Goal: Download file/media

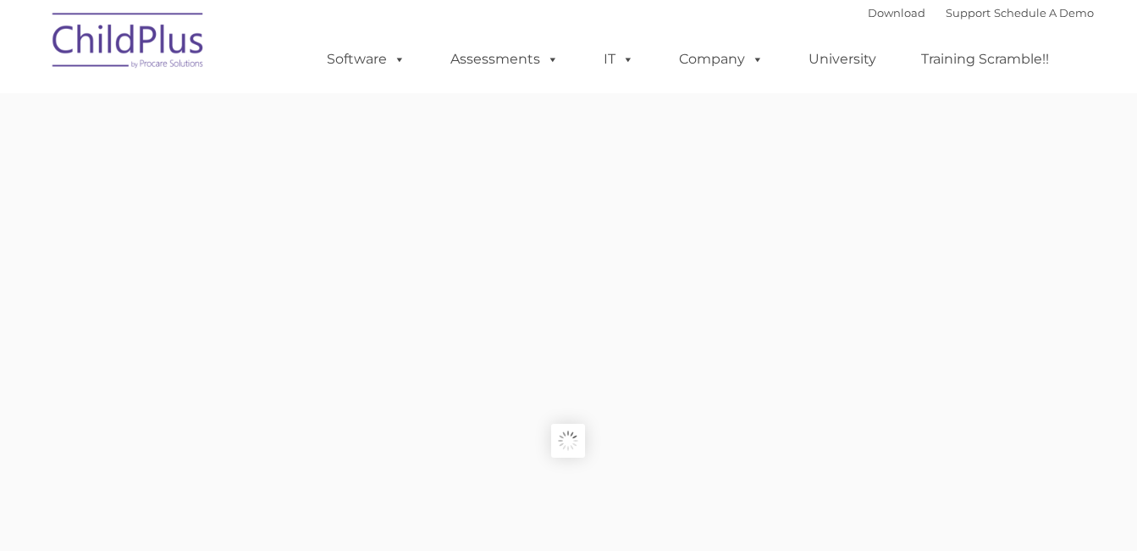
type input ""
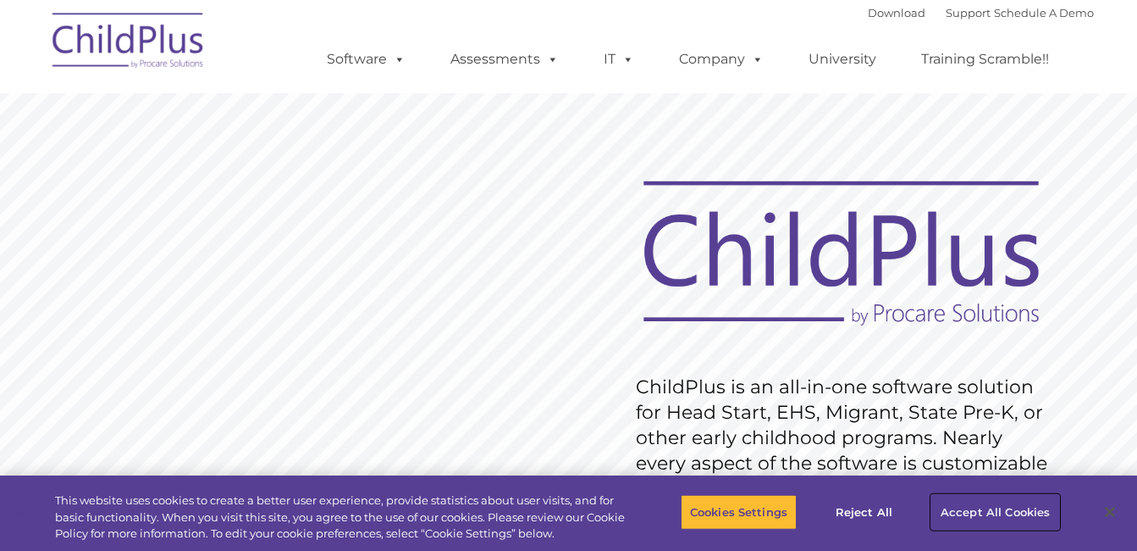
click at [1031, 509] on button "Accept All Cookies" at bounding box center [996, 512] width 128 height 36
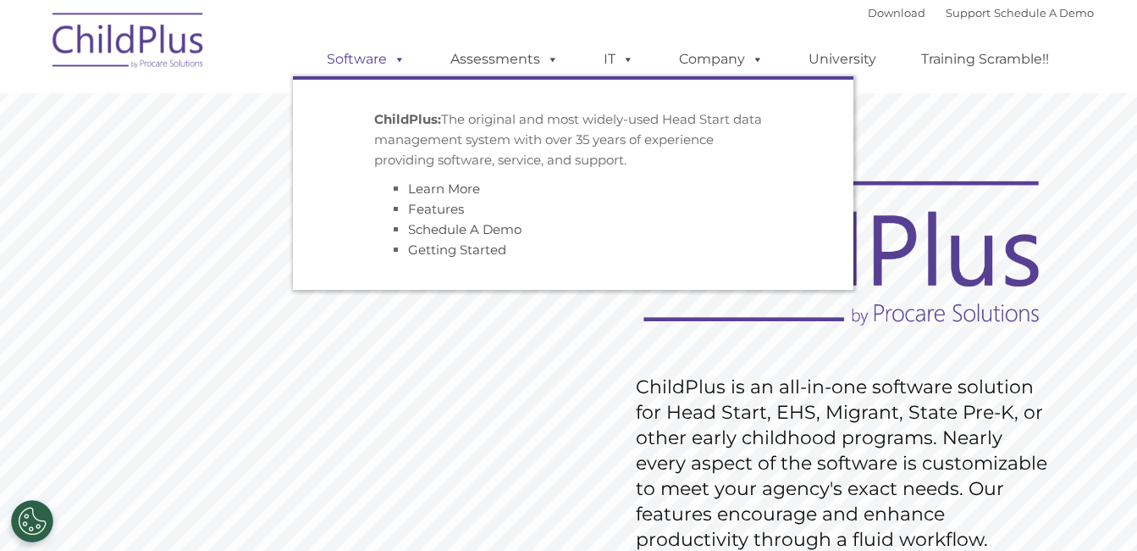
click at [352, 67] on link "Software" at bounding box center [366, 59] width 113 height 34
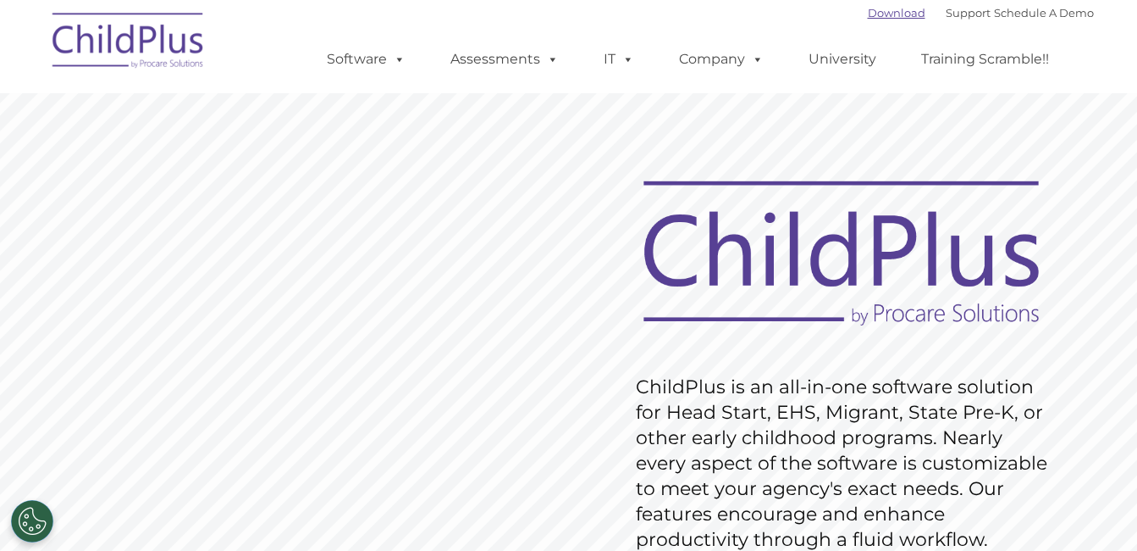
click at [877, 13] on link "Download" at bounding box center [897, 13] width 58 height 14
